Goal: Browse casually

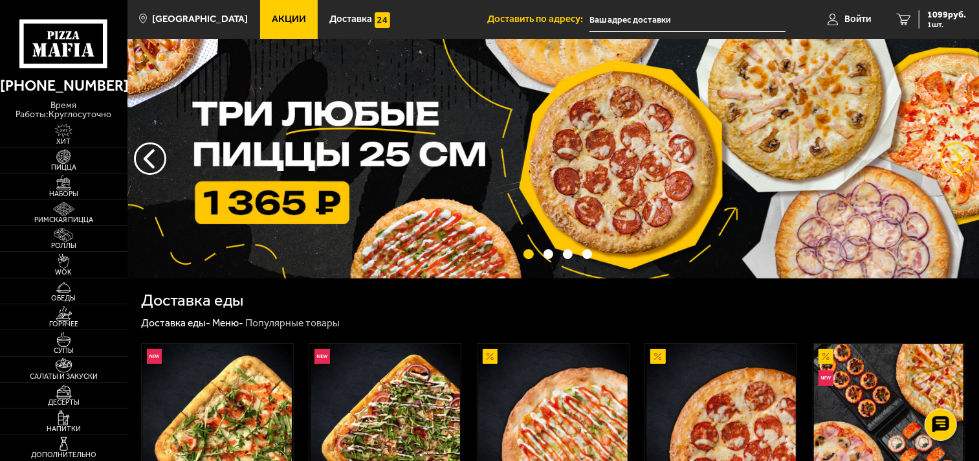
click at [956, 162] on button "предыдущий" at bounding box center [956, 158] width 32 height 32
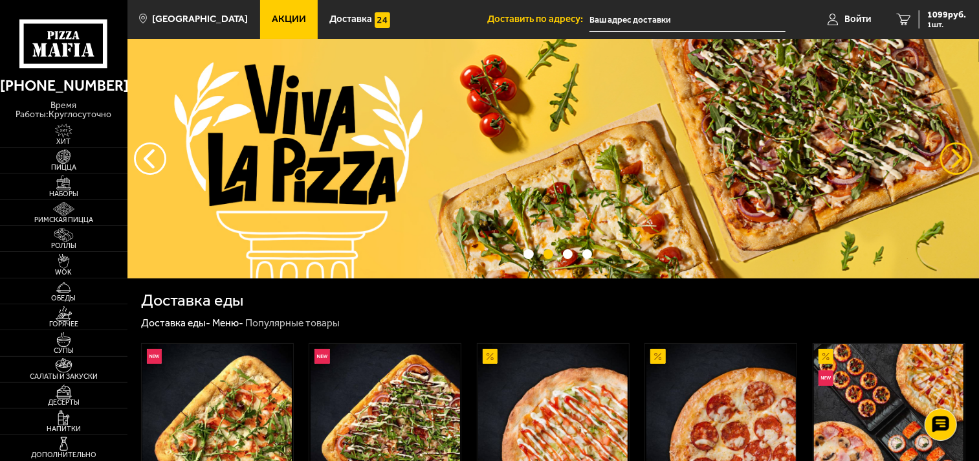
click at [955, 158] on button "предыдущий" at bounding box center [956, 158] width 32 height 32
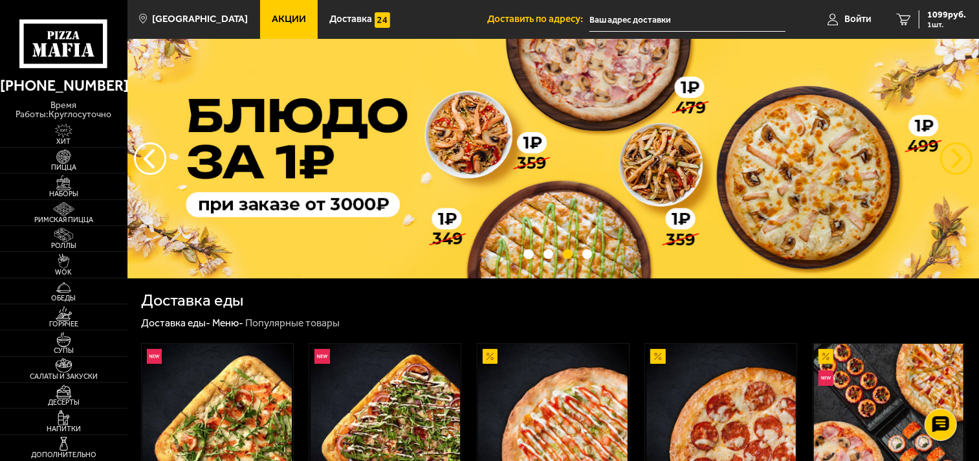
click at [955, 158] on button "предыдущий" at bounding box center [956, 158] width 32 height 32
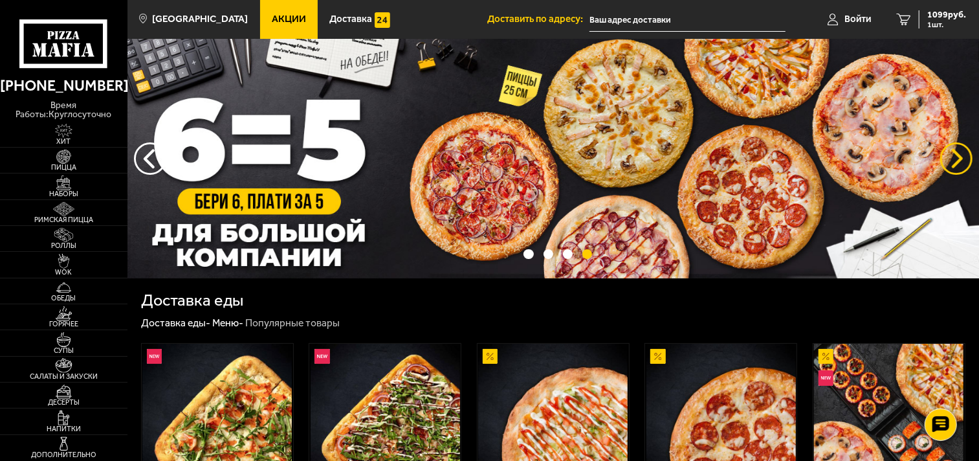
click at [955, 158] on button "предыдущий" at bounding box center [956, 158] width 32 height 32
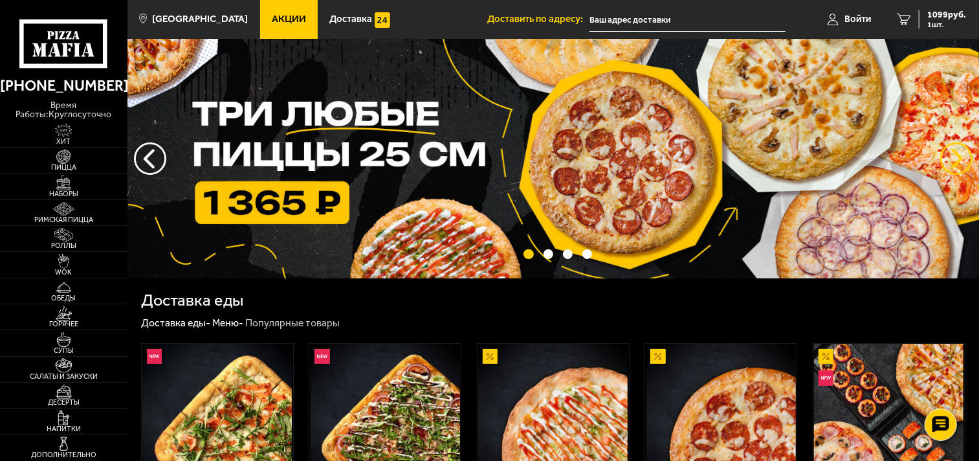
click at [955, 158] on button "предыдущий" at bounding box center [956, 158] width 32 height 32
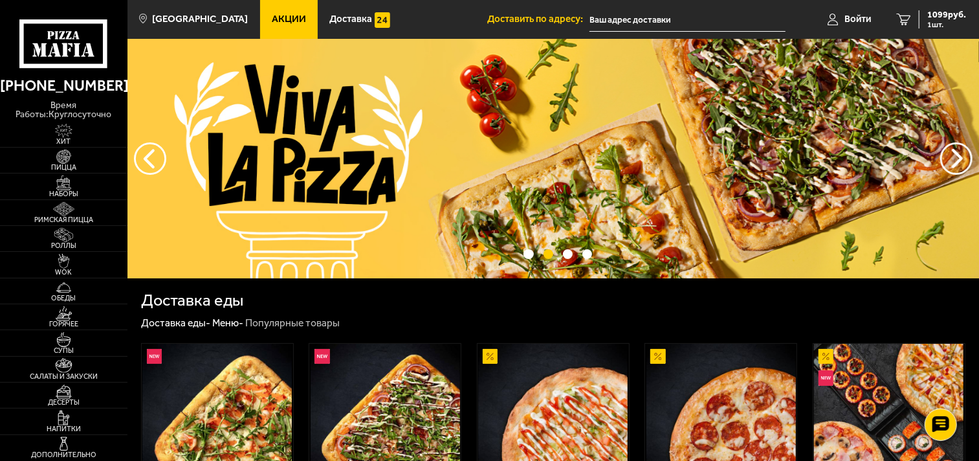
click at [63, 45] on icon at bounding box center [63, 43] width 88 height 49
